Goal: Information Seeking & Learning: Understand process/instructions

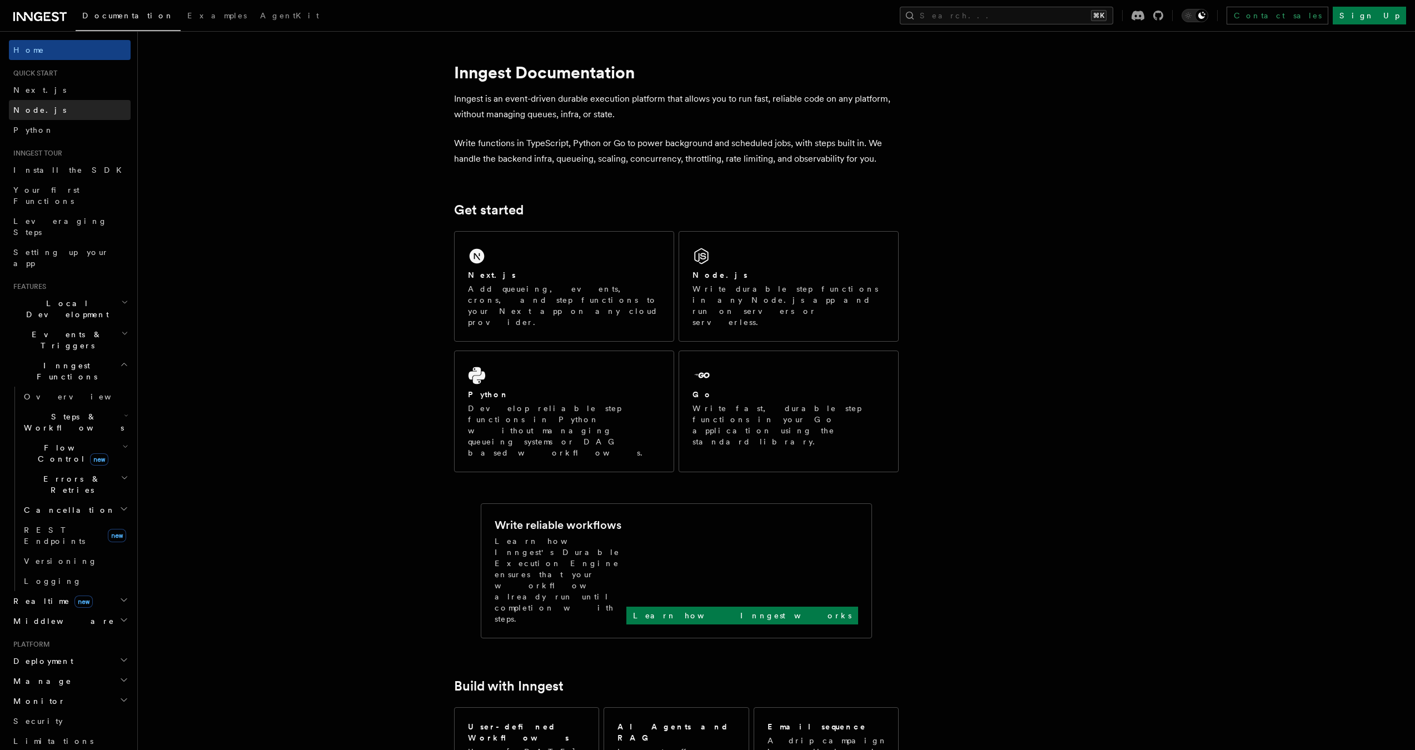
click at [68, 100] on link "Node.js" at bounding box center [70, 110] width 122 height 20
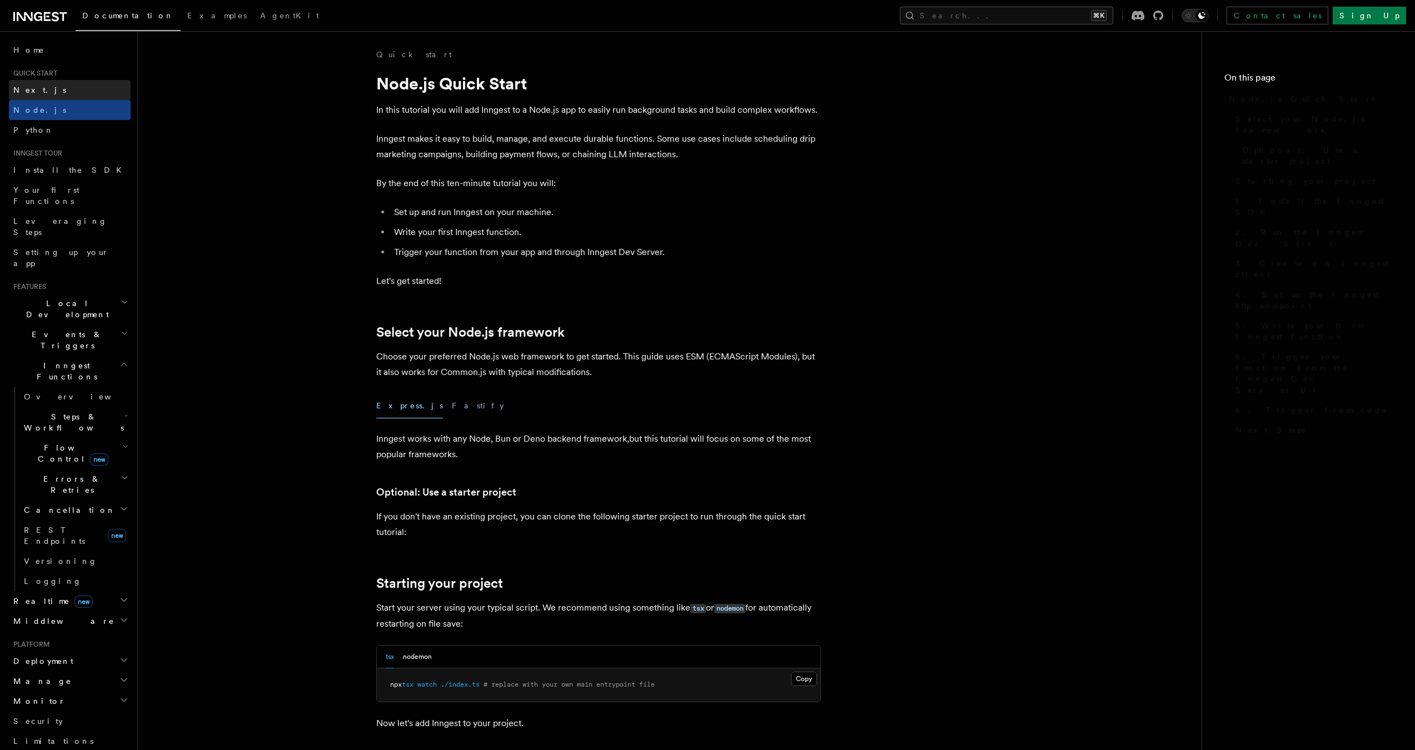
click at [69, 90] on link "Next.js" at bounding box center [70, 90] width 122 height 20
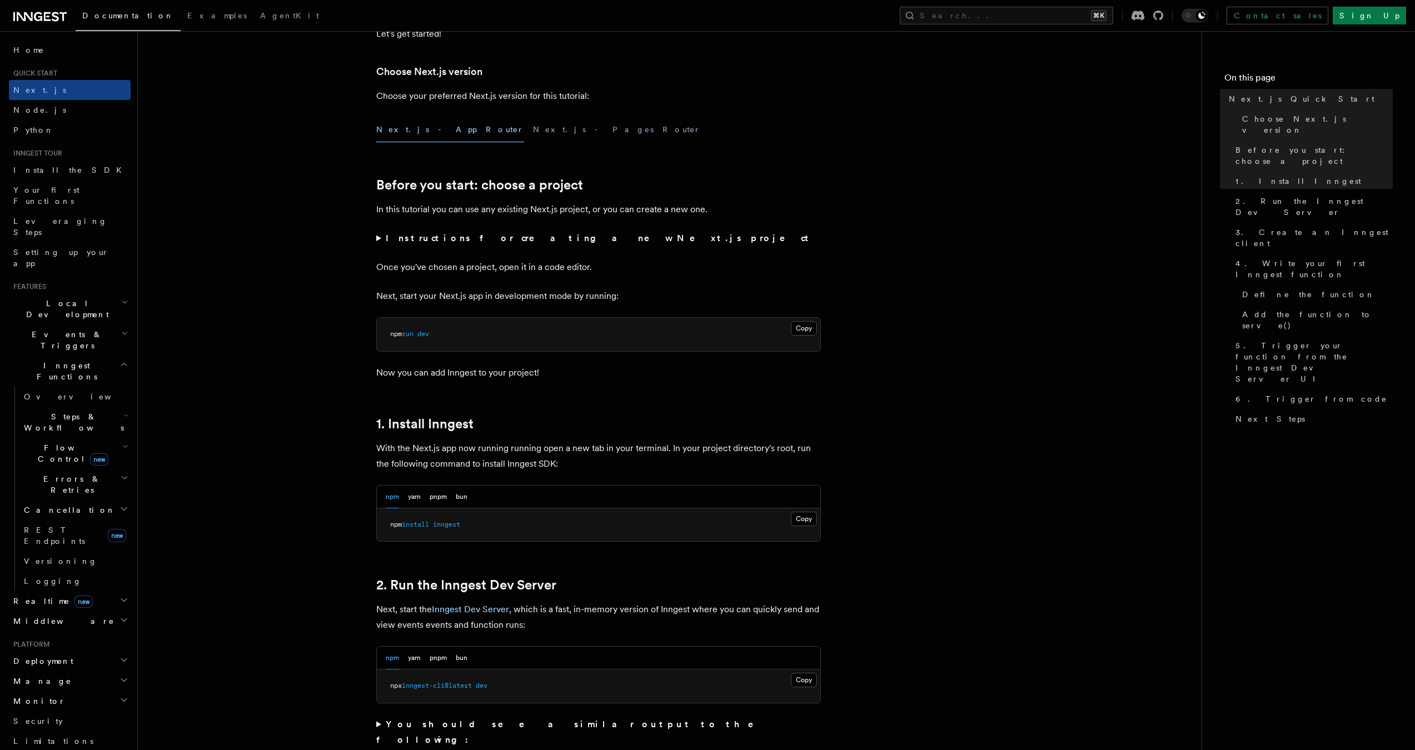
scroll to position [490, 0]
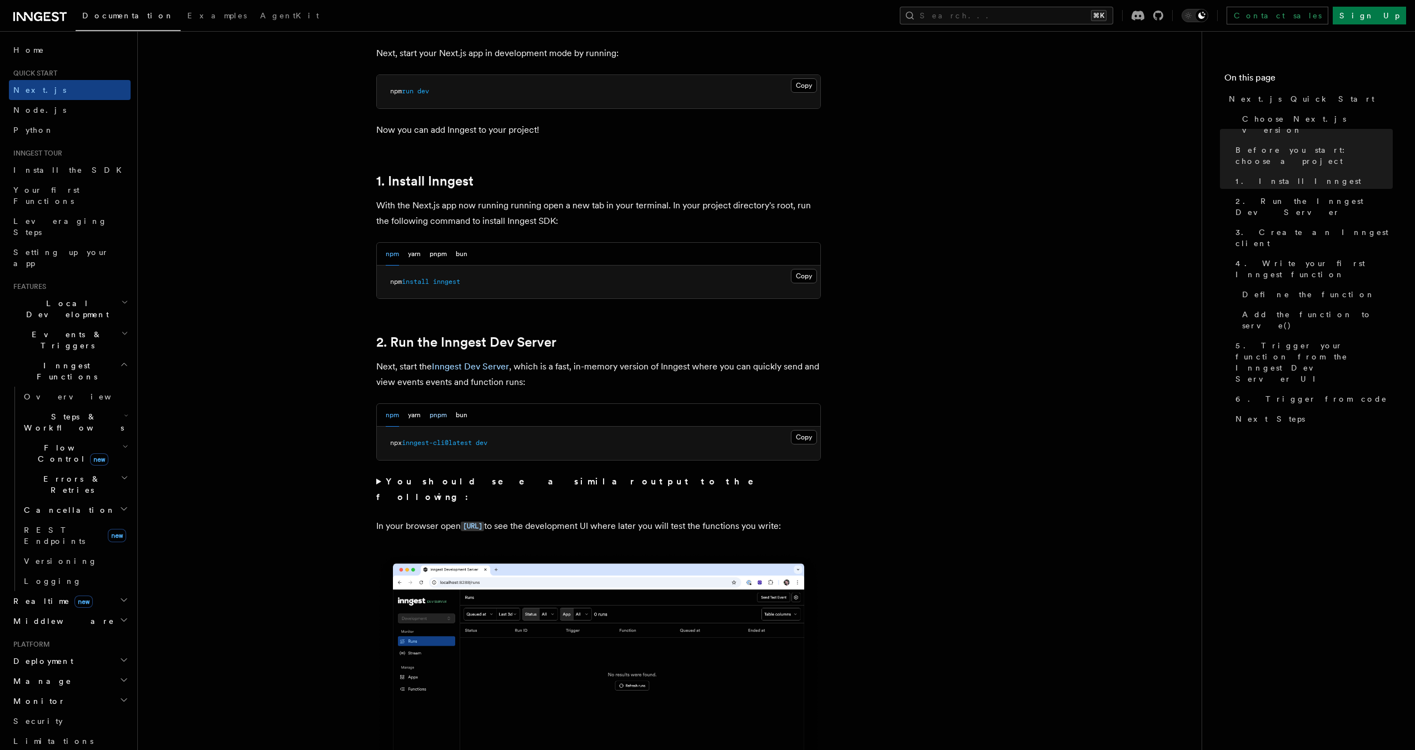
click at [438, 413] on button "pnpm" at bounding box center [437, 415] width 17 height 23
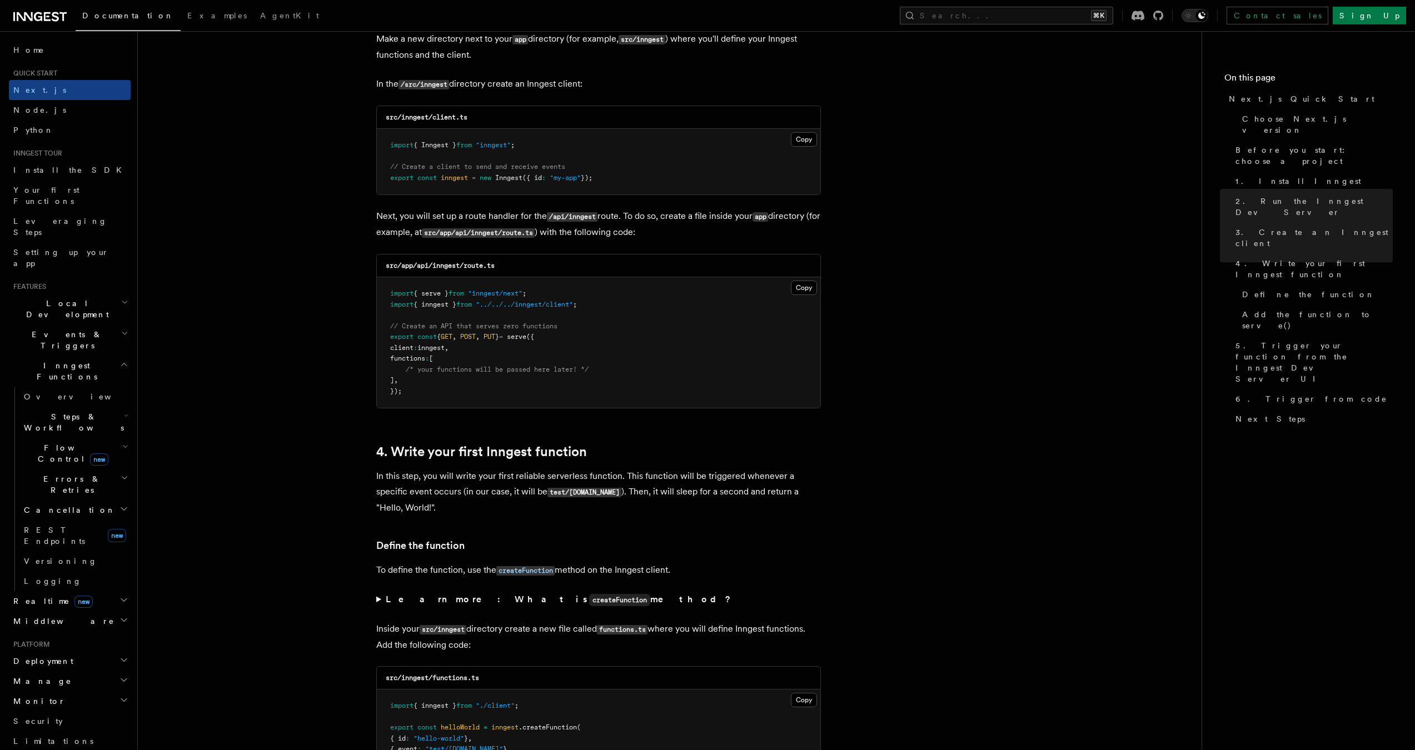
scroll to position [1338, 0]
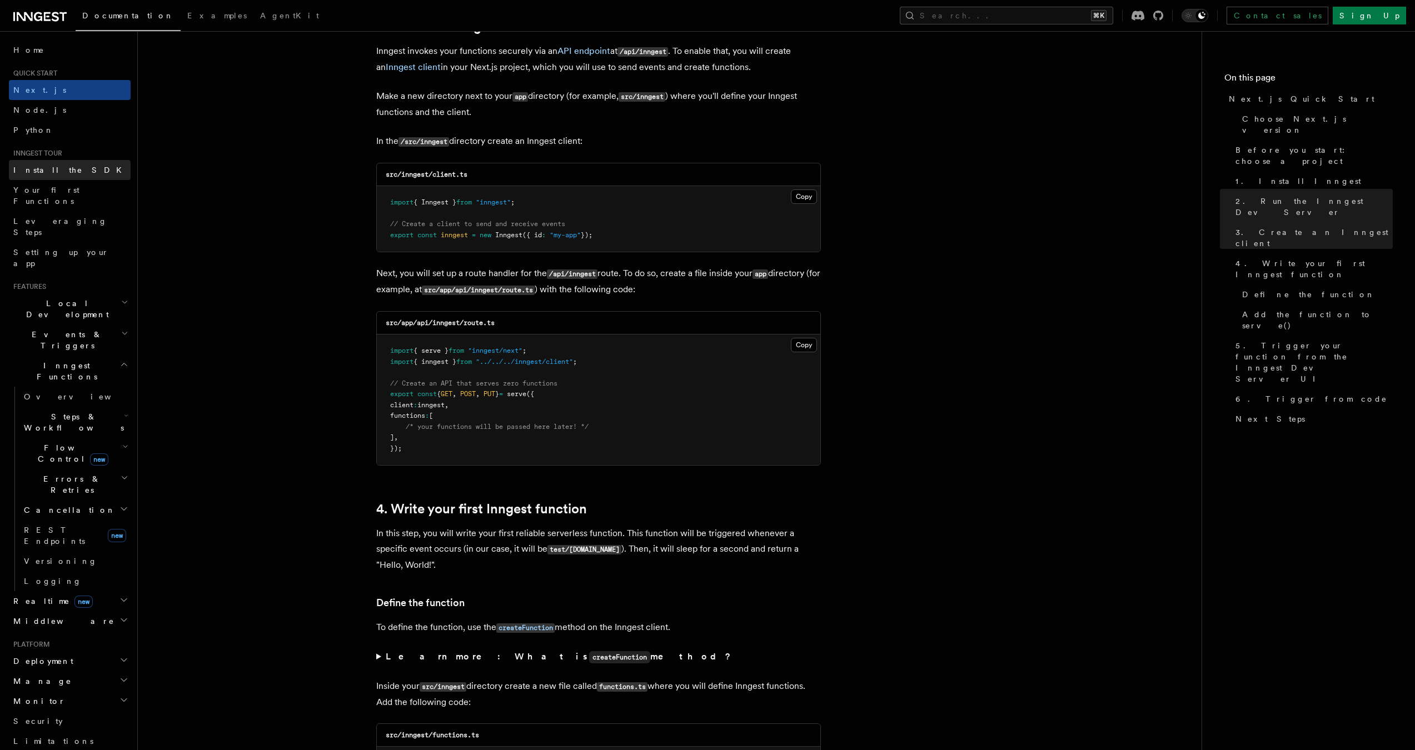
click at [81, 174] on link "Install the SDK" at bounding box center [70, 170] width 122 height 20
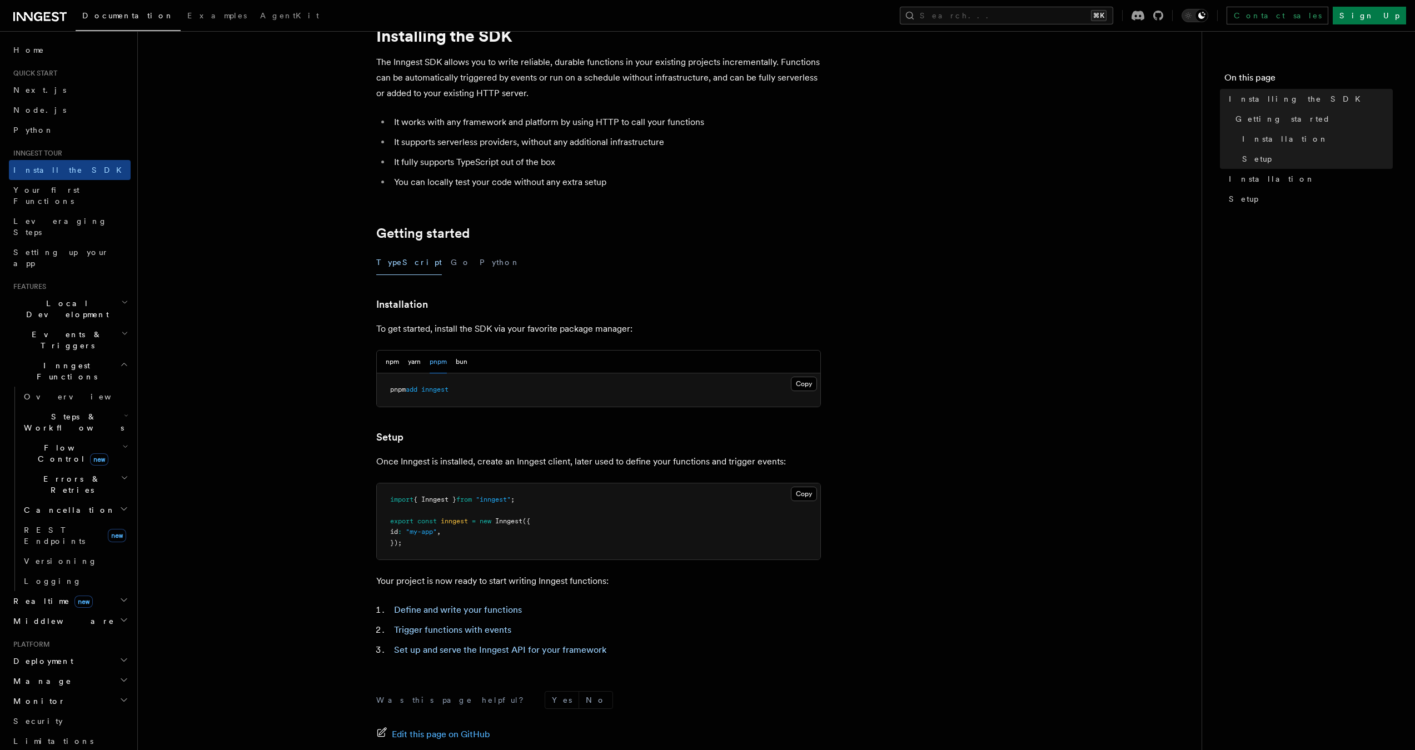
scroll to position [172, 0]
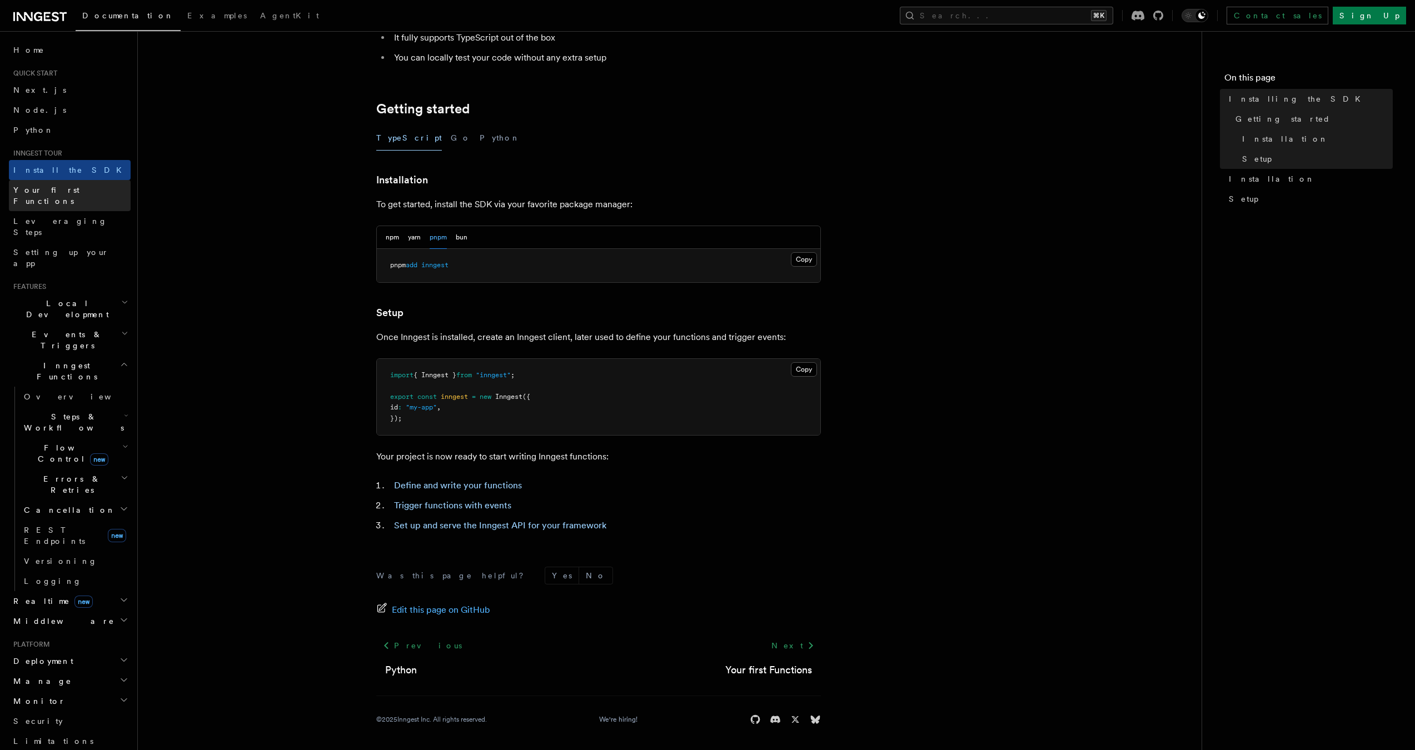
click at [69, 193] on span "Your first Functions" at bounding box center [46, 196] width 66 height 20
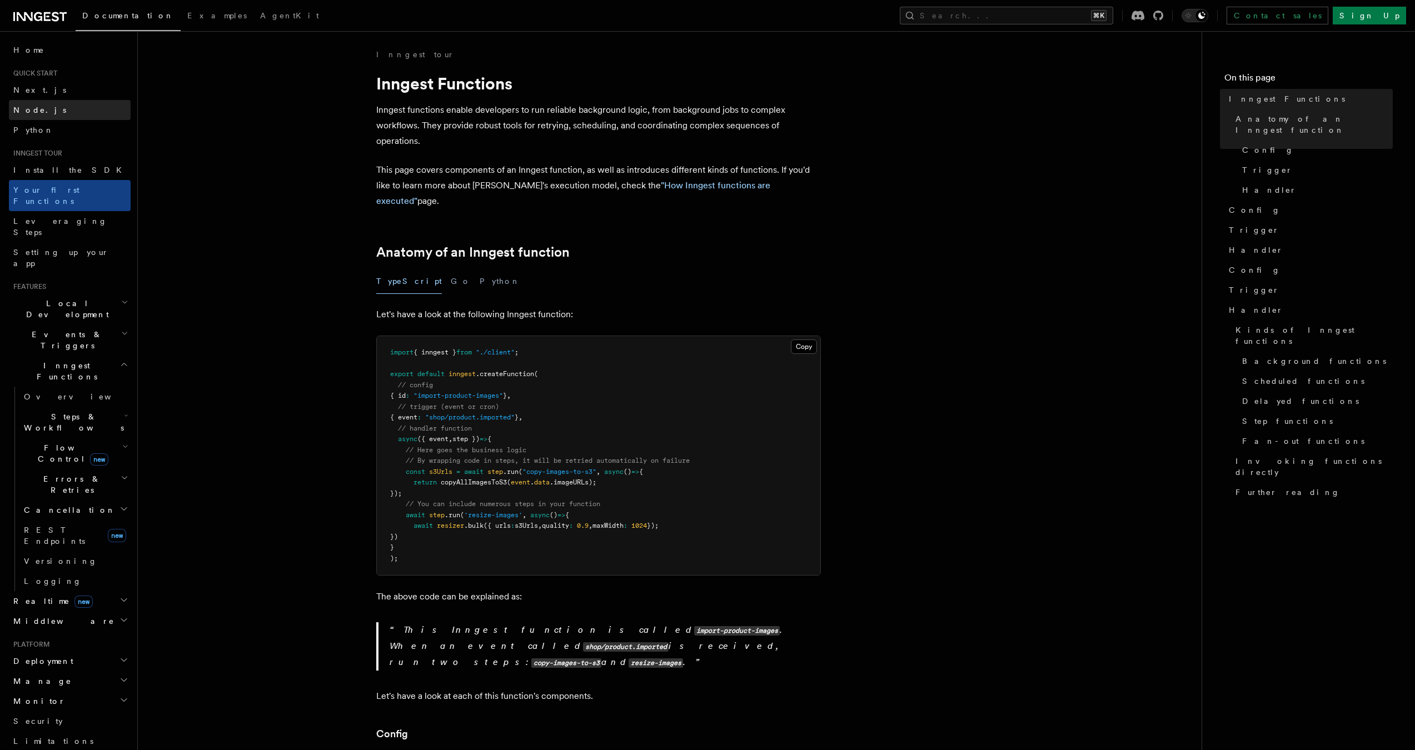
click at [59, 101] on link "Node.js" at bounding box center [70, 110] width 122 height 20
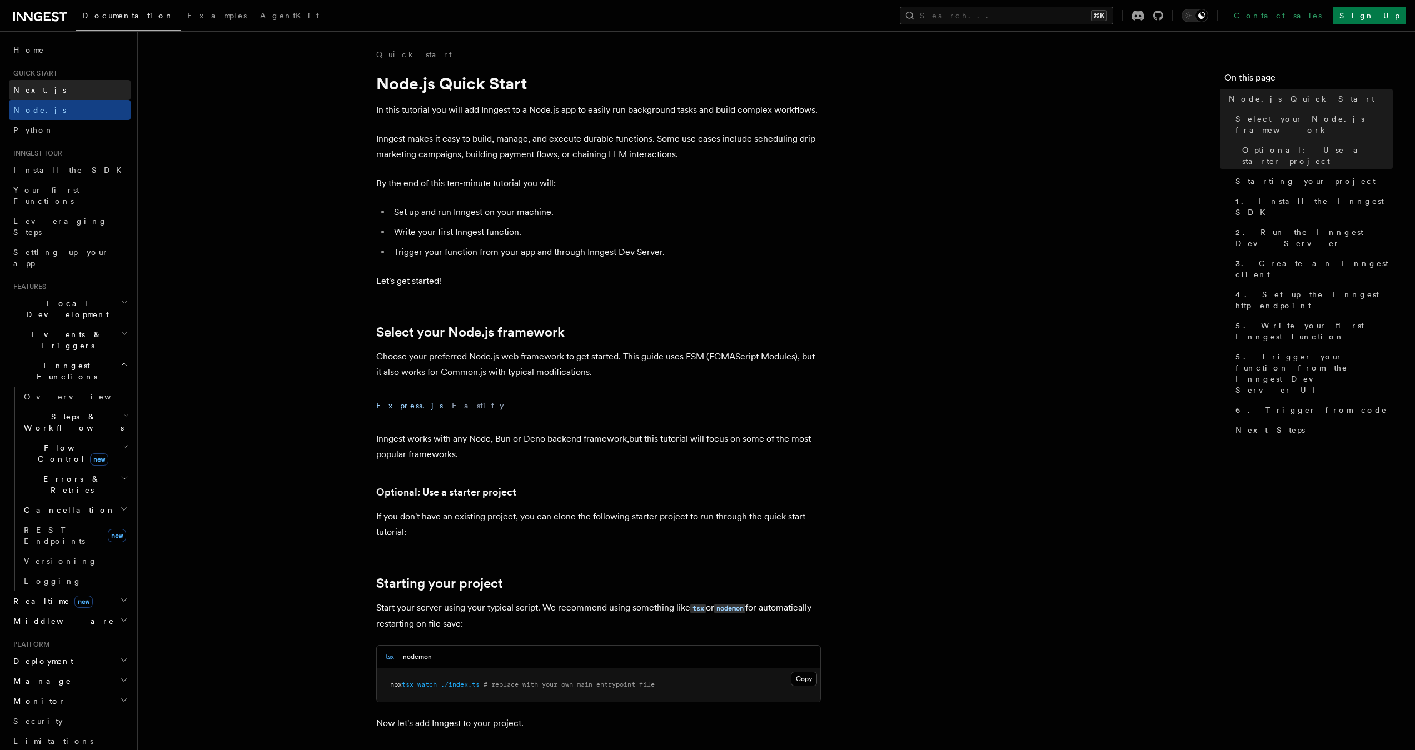
click at [59, 94] on link "Next.js" at bounding box center [70, 90] width 122 height 20
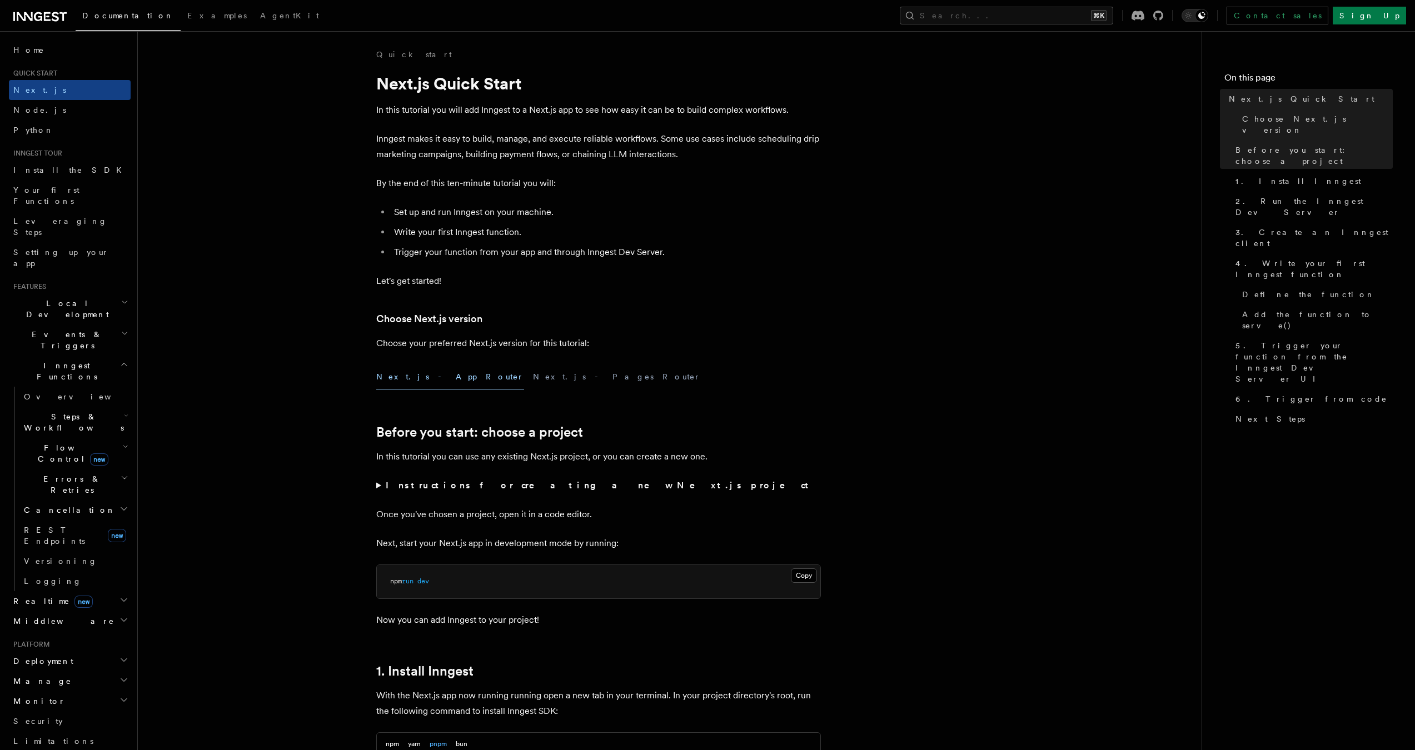
scroll to position [399, 0]
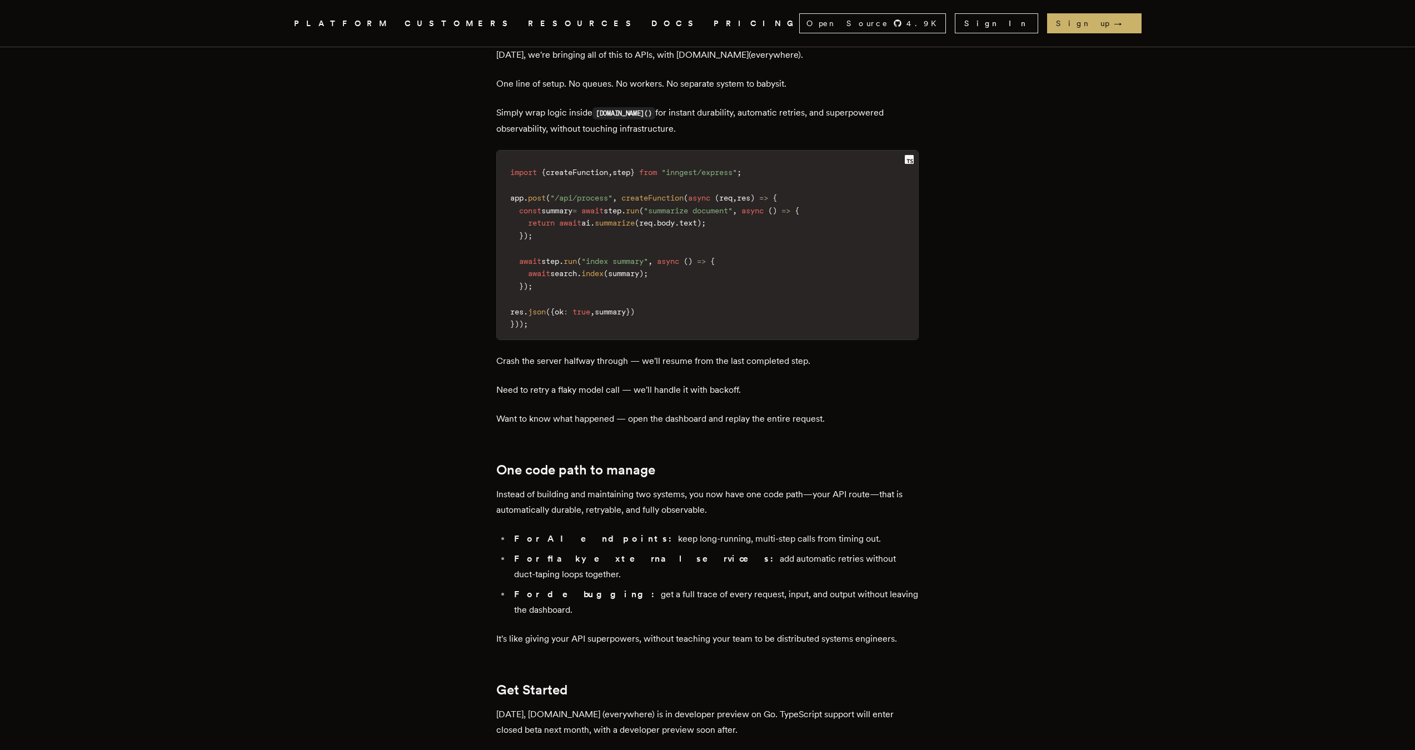
scroll to position [1604, 0]
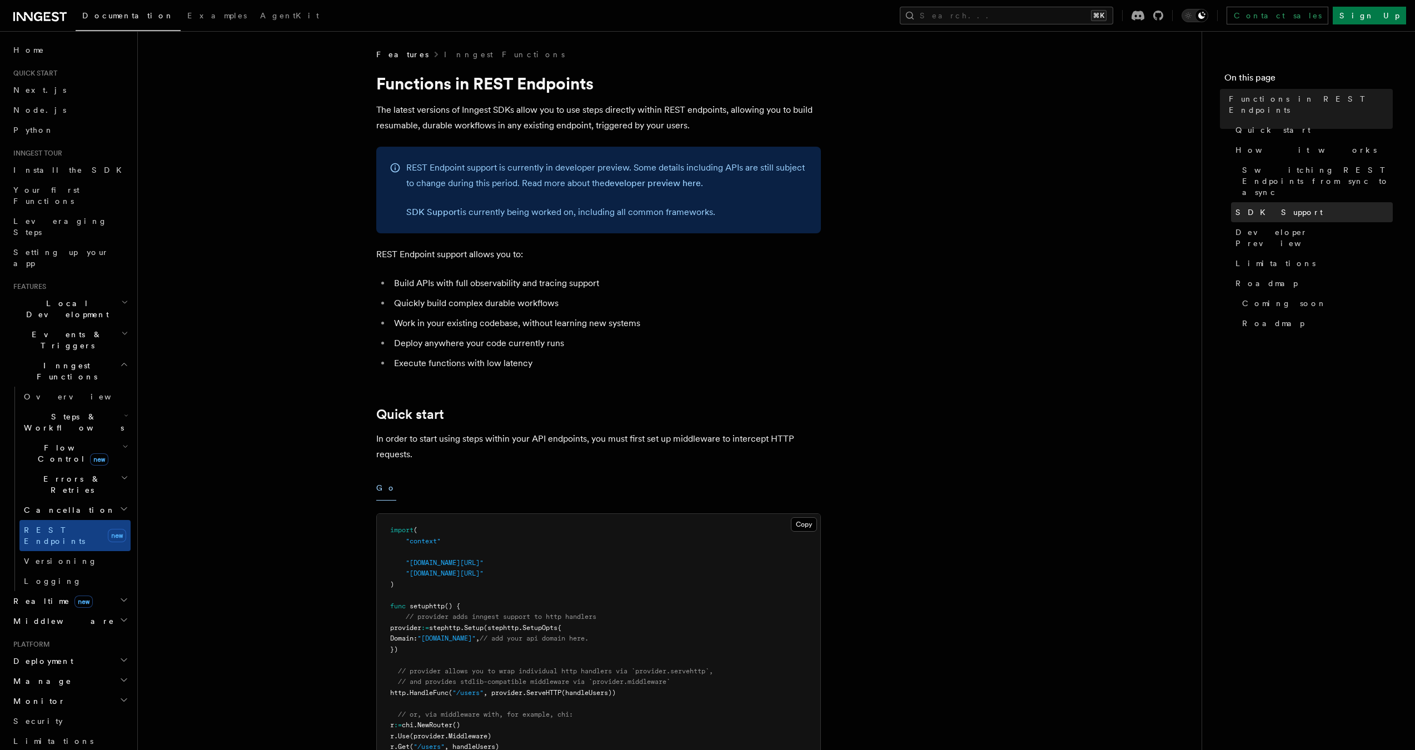
click at [1264, 207] on span "SDK Support" at bounding box center [1278, 212] width 87 height 11
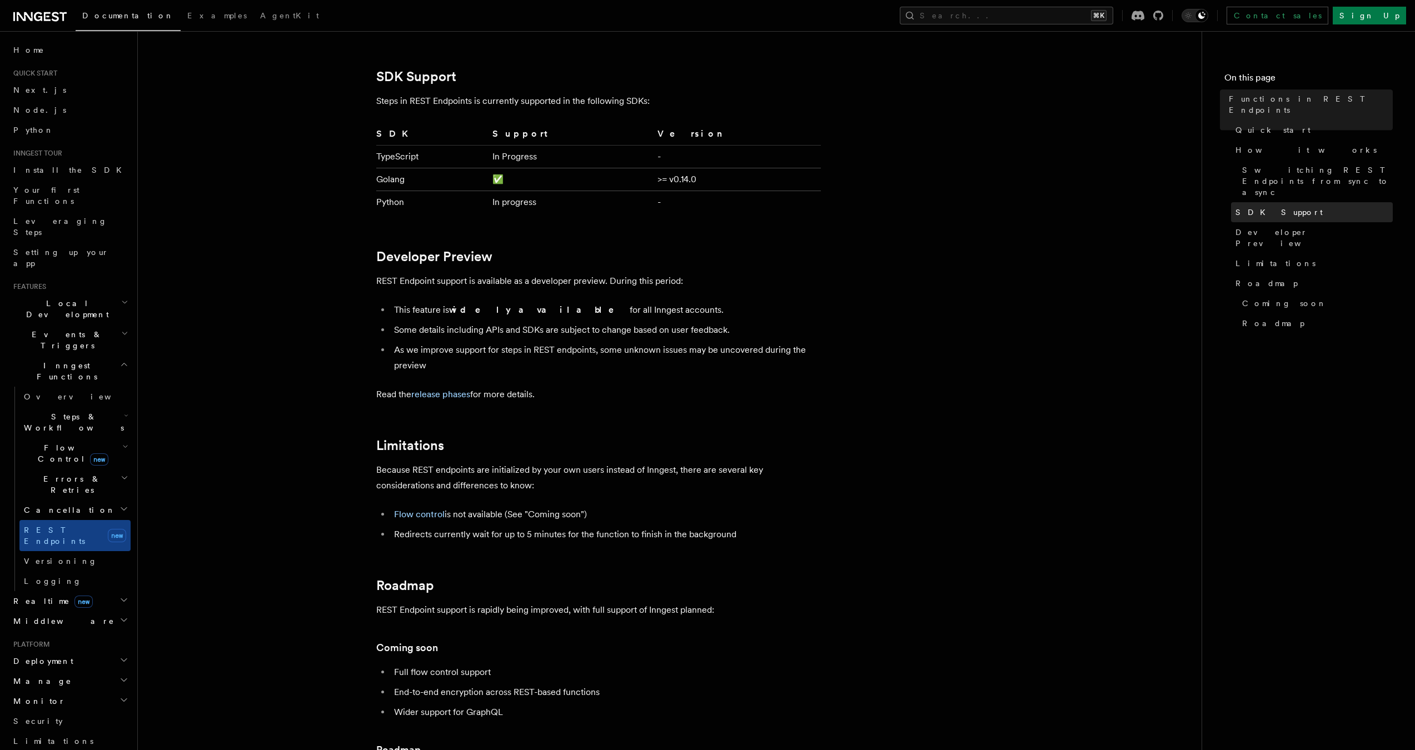
scroll to position [1564, 0]
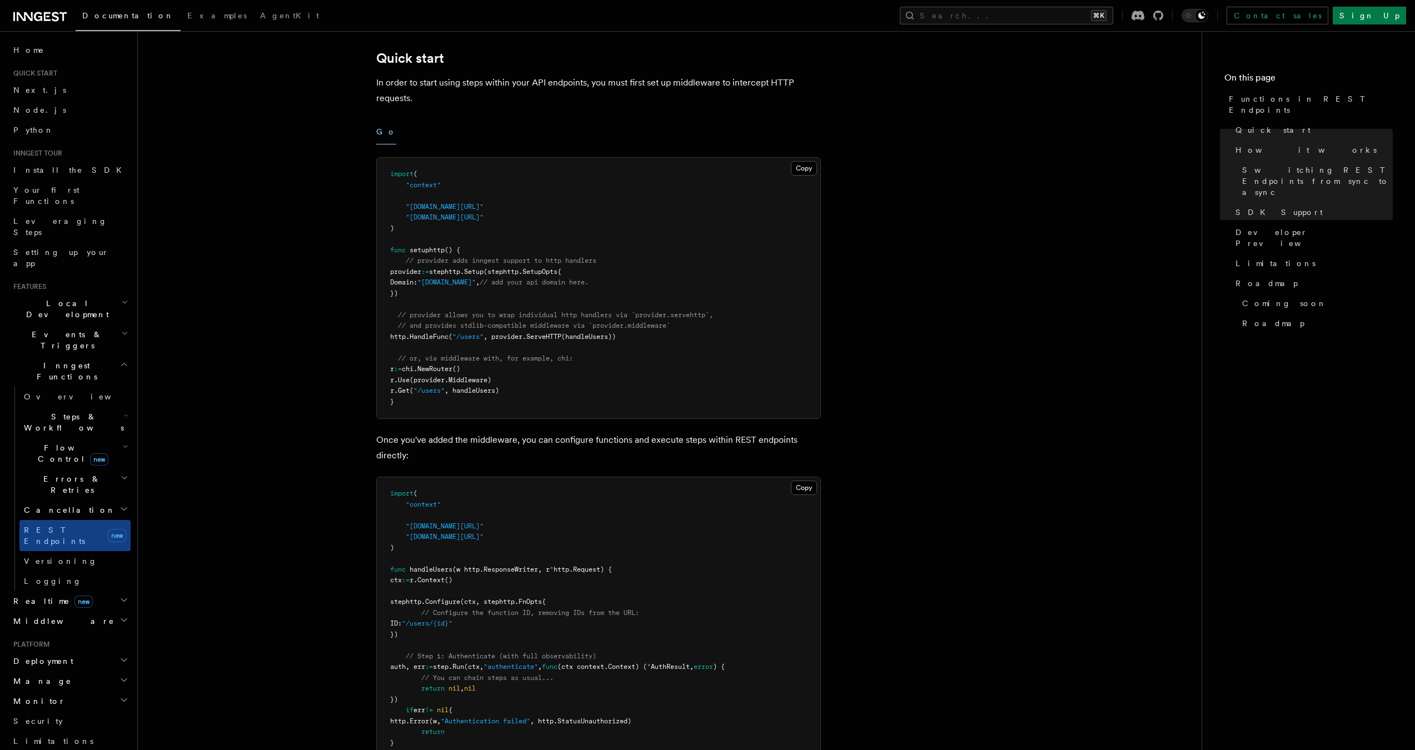
scroll to position [0, 0]
